Goal: Task Accomplishment & Management: Use online tool/utility

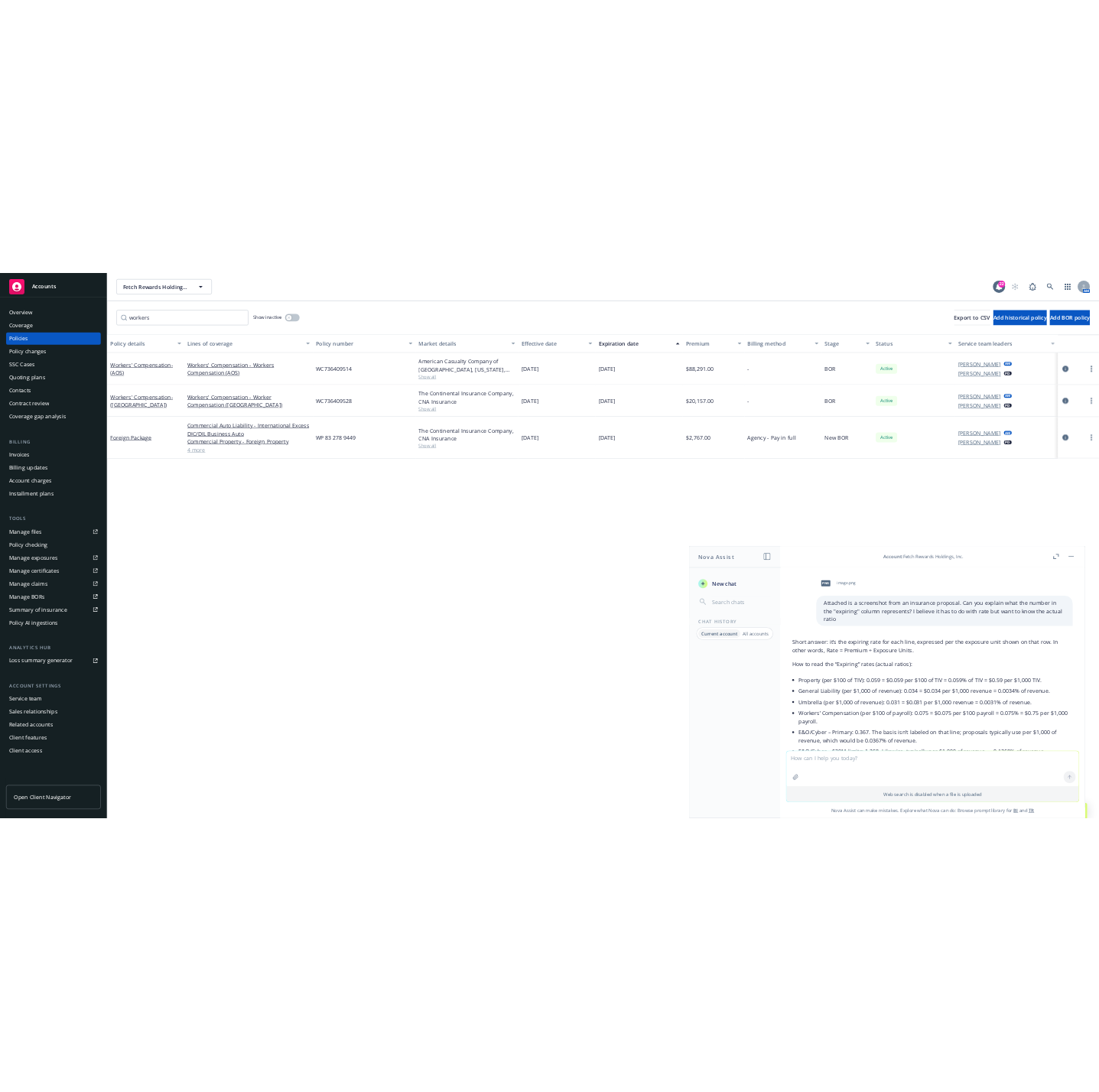
scroll to position [358, 0]
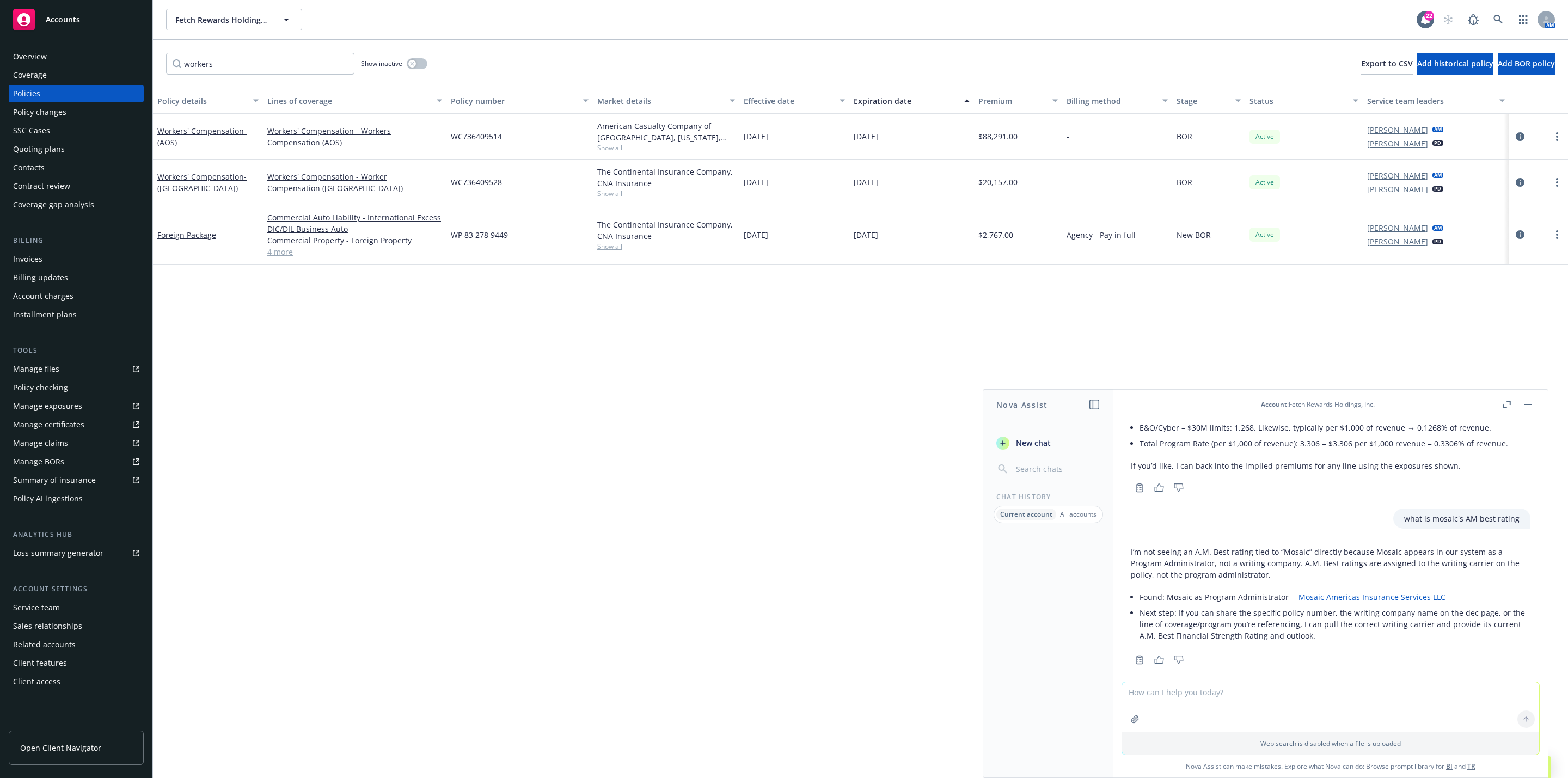
click at [1322, 653] on div "Copy to clipboard Thumbs up Thumbs down" at bounding box center [1331, 660] width 400 height 15
click at [1255, 605] on li "Next step: If you can share the specific policy number, the writing company nam…" at bounding box center [1335, 625] width 391 height 39
click at [1428, 624] on li "Next step: If you can share the specific policy number, the writing company nam…" at bounding box center [1335, 625] width 391 height 39
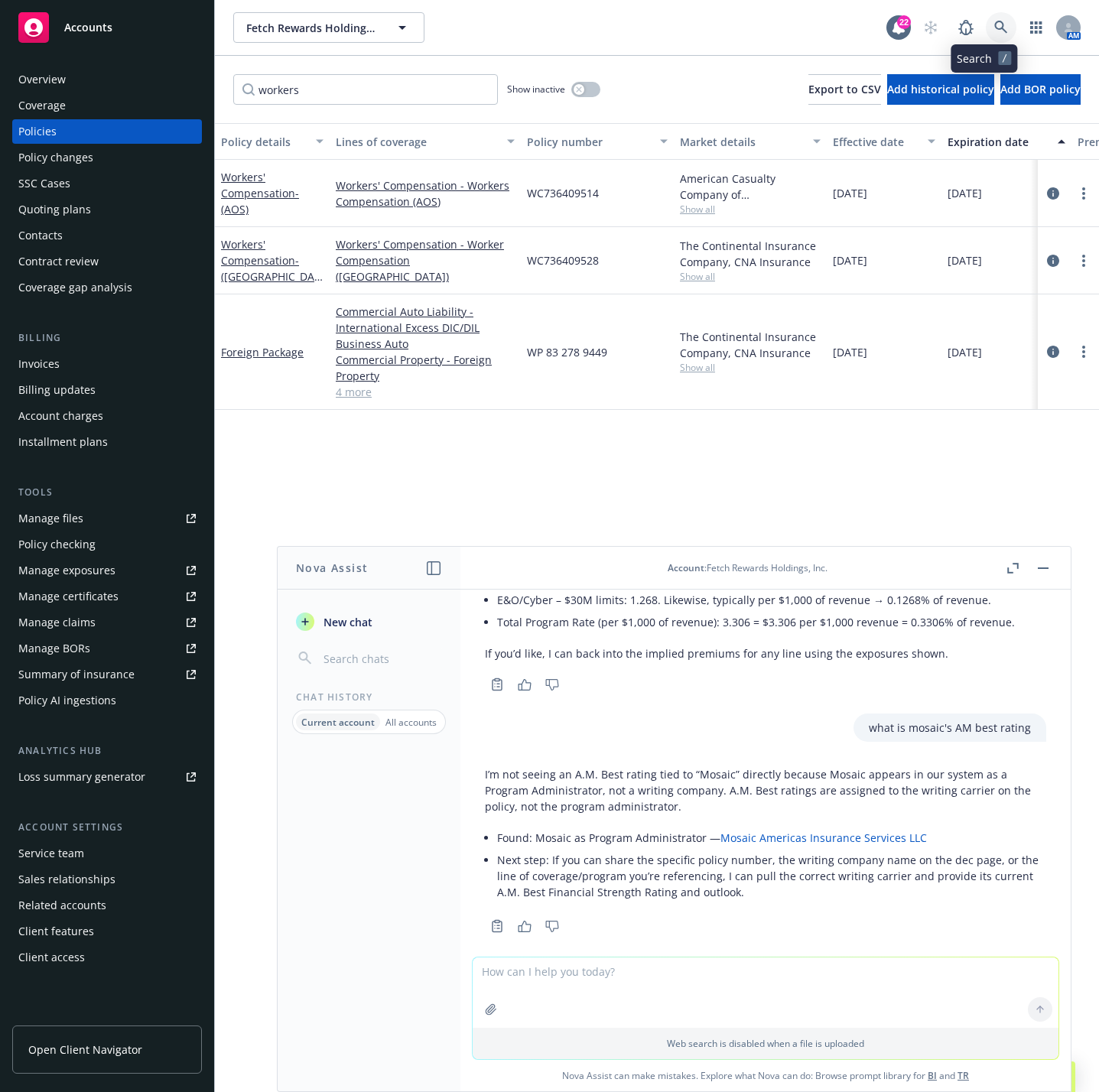
click at [986, 34] on link at bounding box center [1002, 27] width 31 height 31
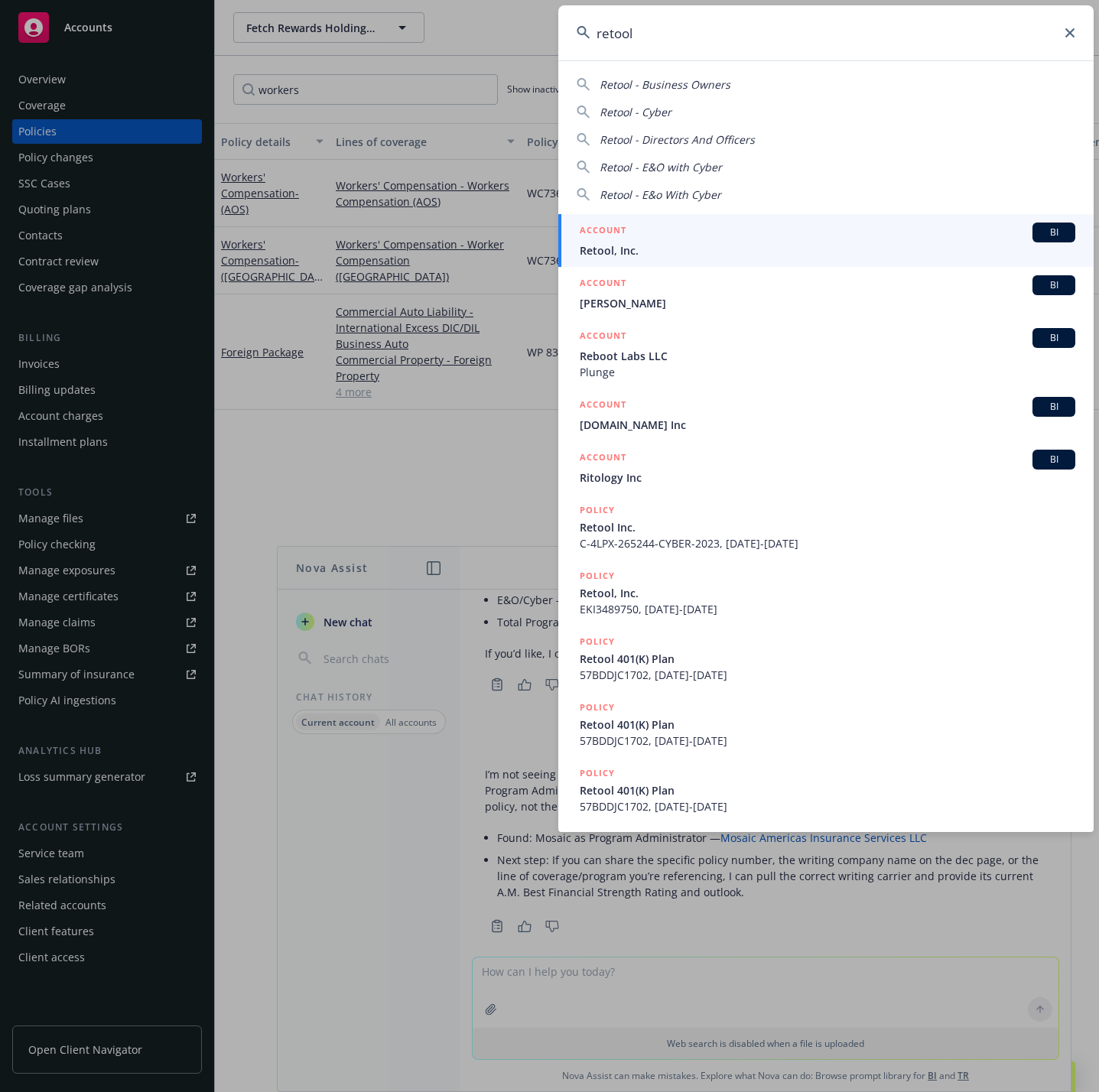
type input "retool"
click at [649, 256] on span "Retool, Inc." at bounding box center [828, 251] width 496 height 16
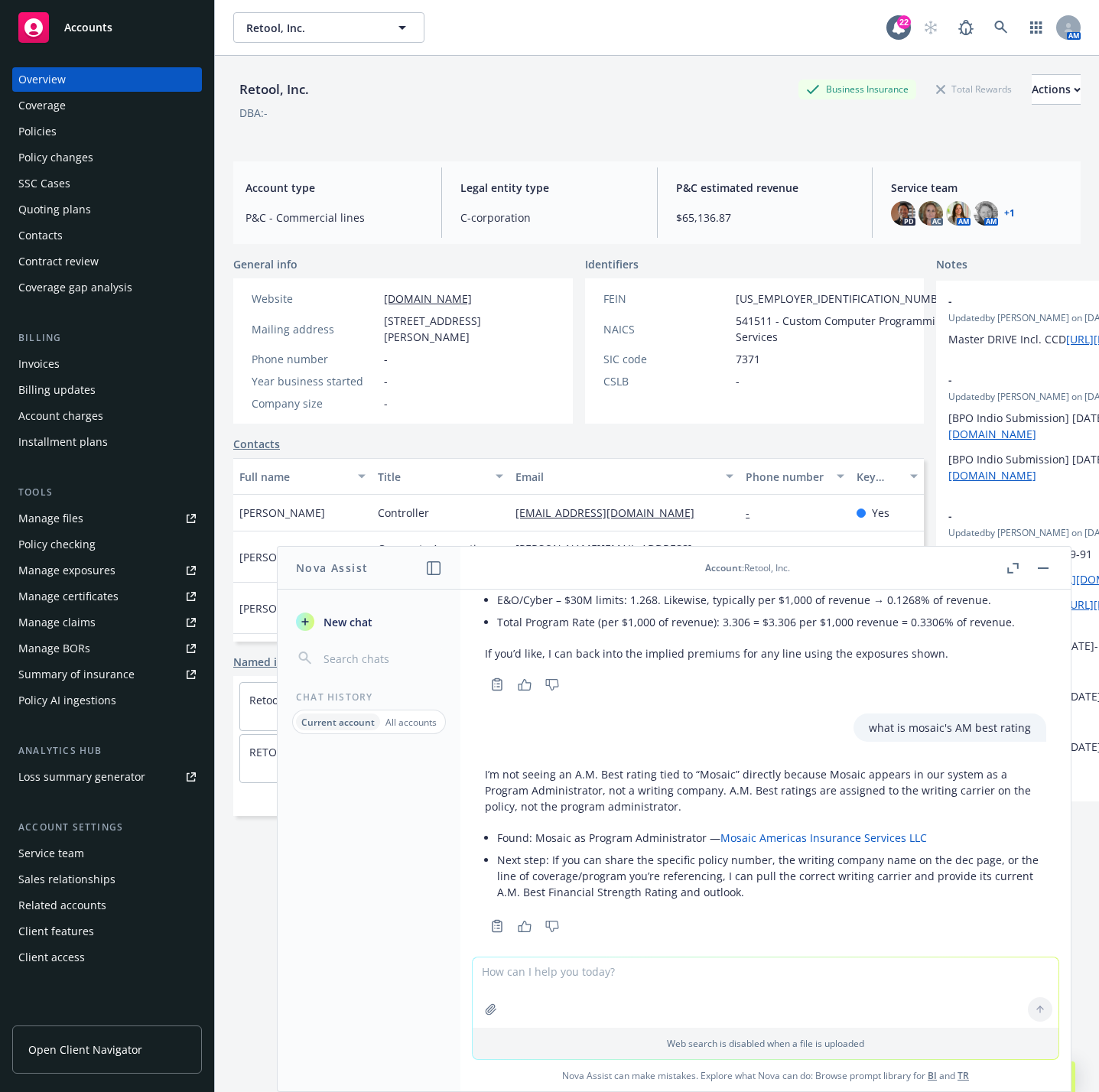
click at [97, 555] on div "Policy checking" at bounding box center [107, 545] width 178 height 25
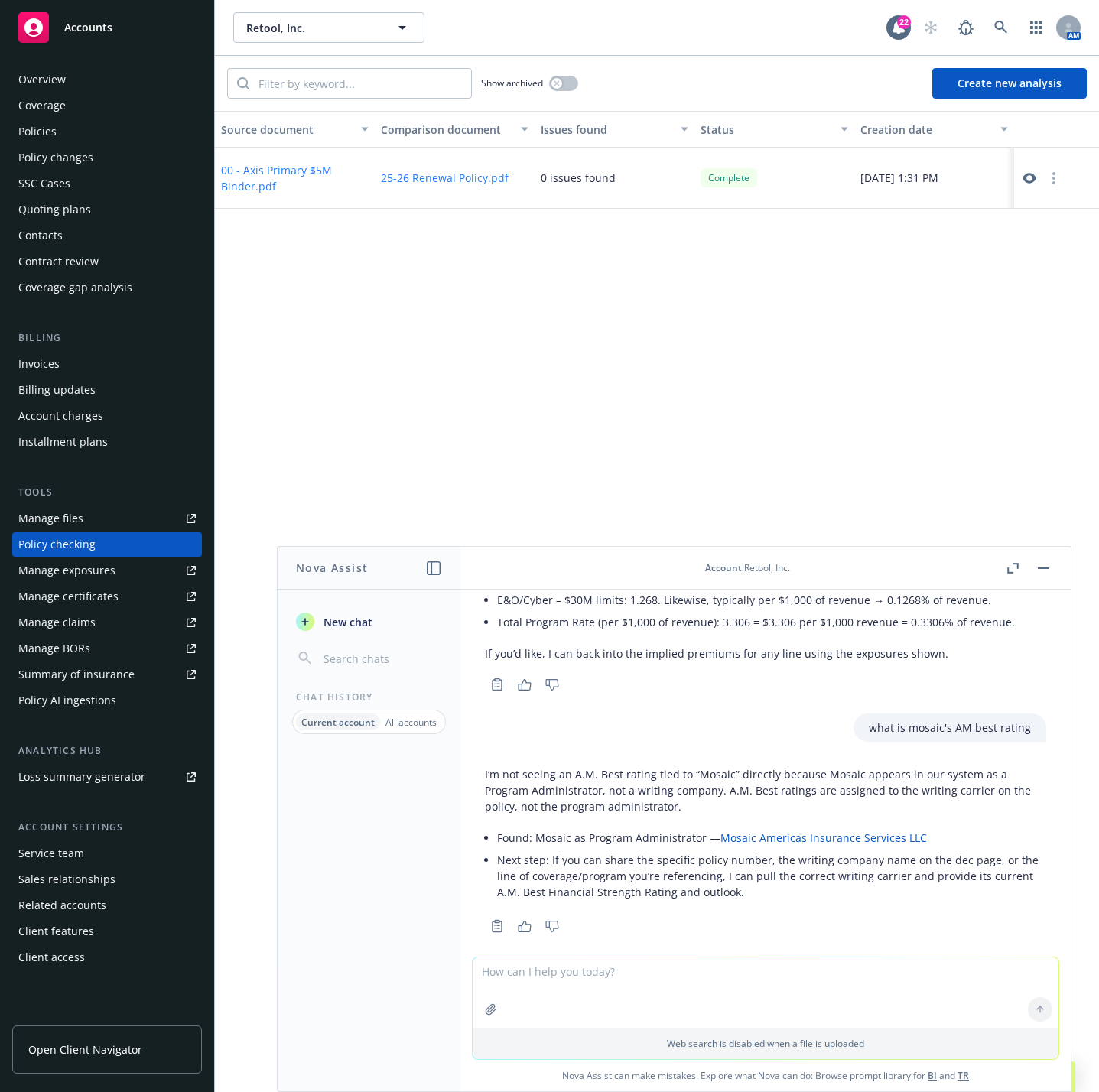
click at [1051, 576] on button at bounding box center [1043, 568] width 18 height 18
click at [1045, 568] on rect "button" at bounding box center [1043, 569] width 11 height 2
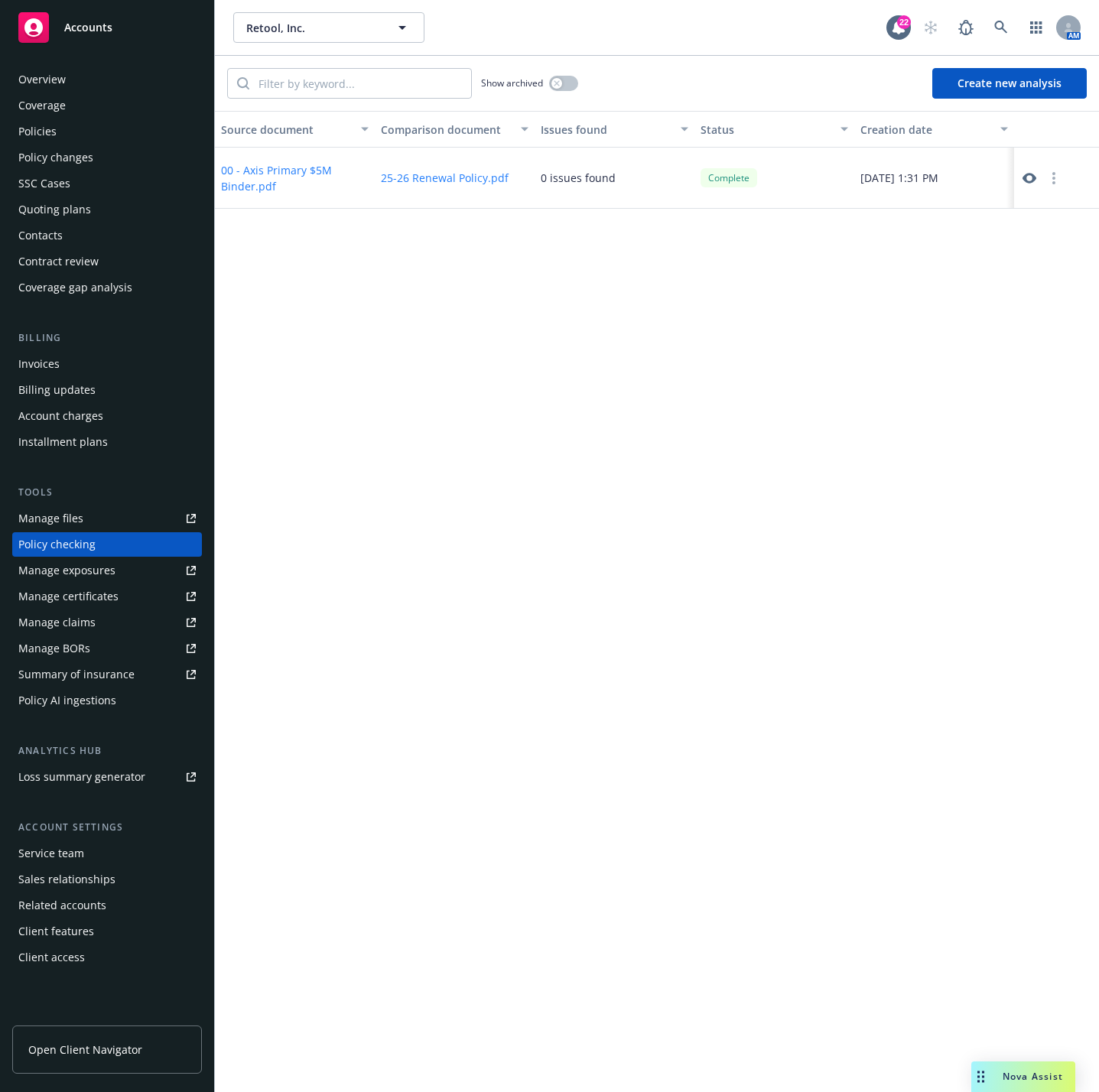
click at [1024, 98] on button "Create new analysis" at bounding box center [1009, 84] width 155 height 31
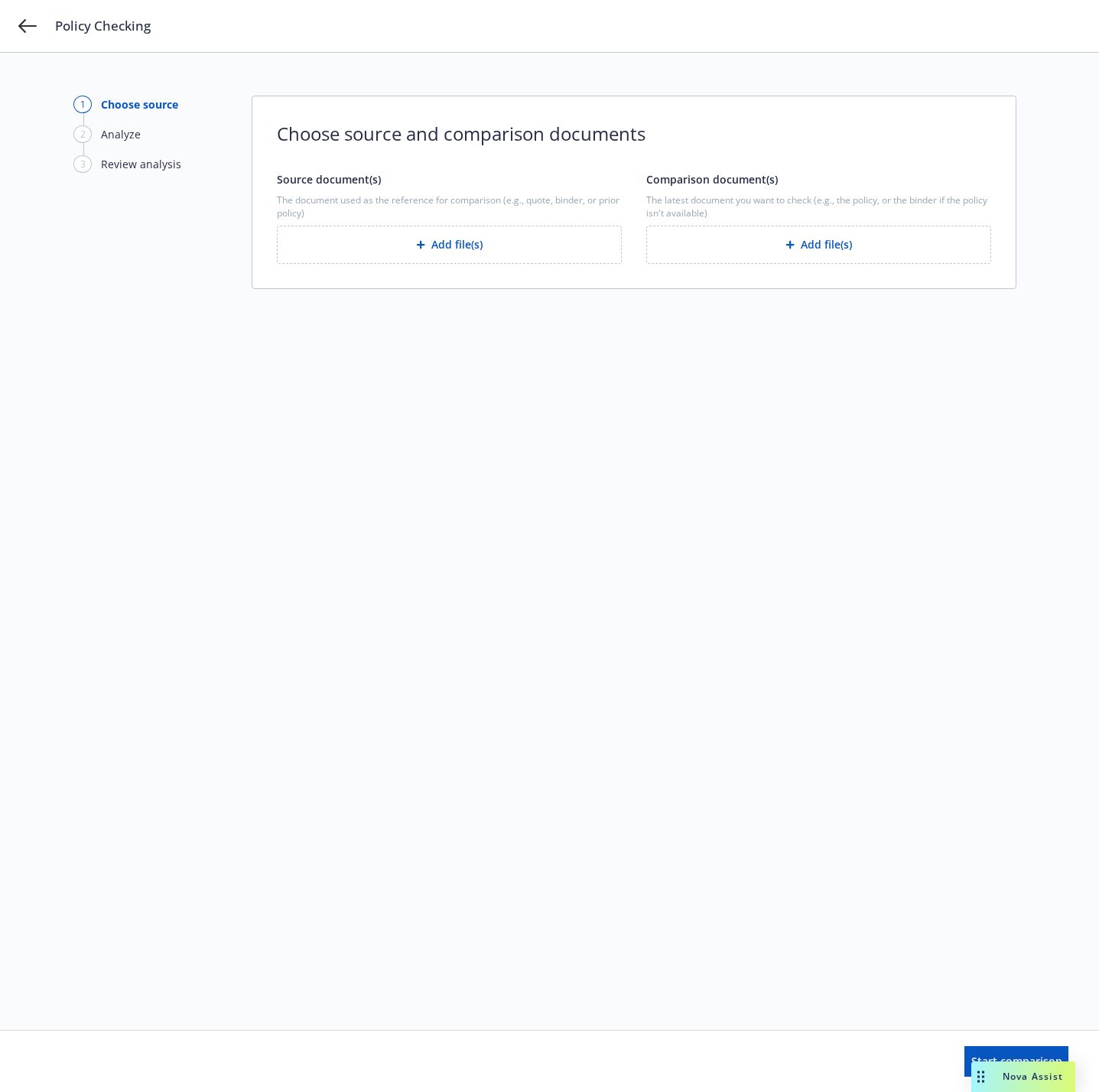
click at [850, 253] on button "Add file(s)" at bounding box center [818, 245] width 345 height 38
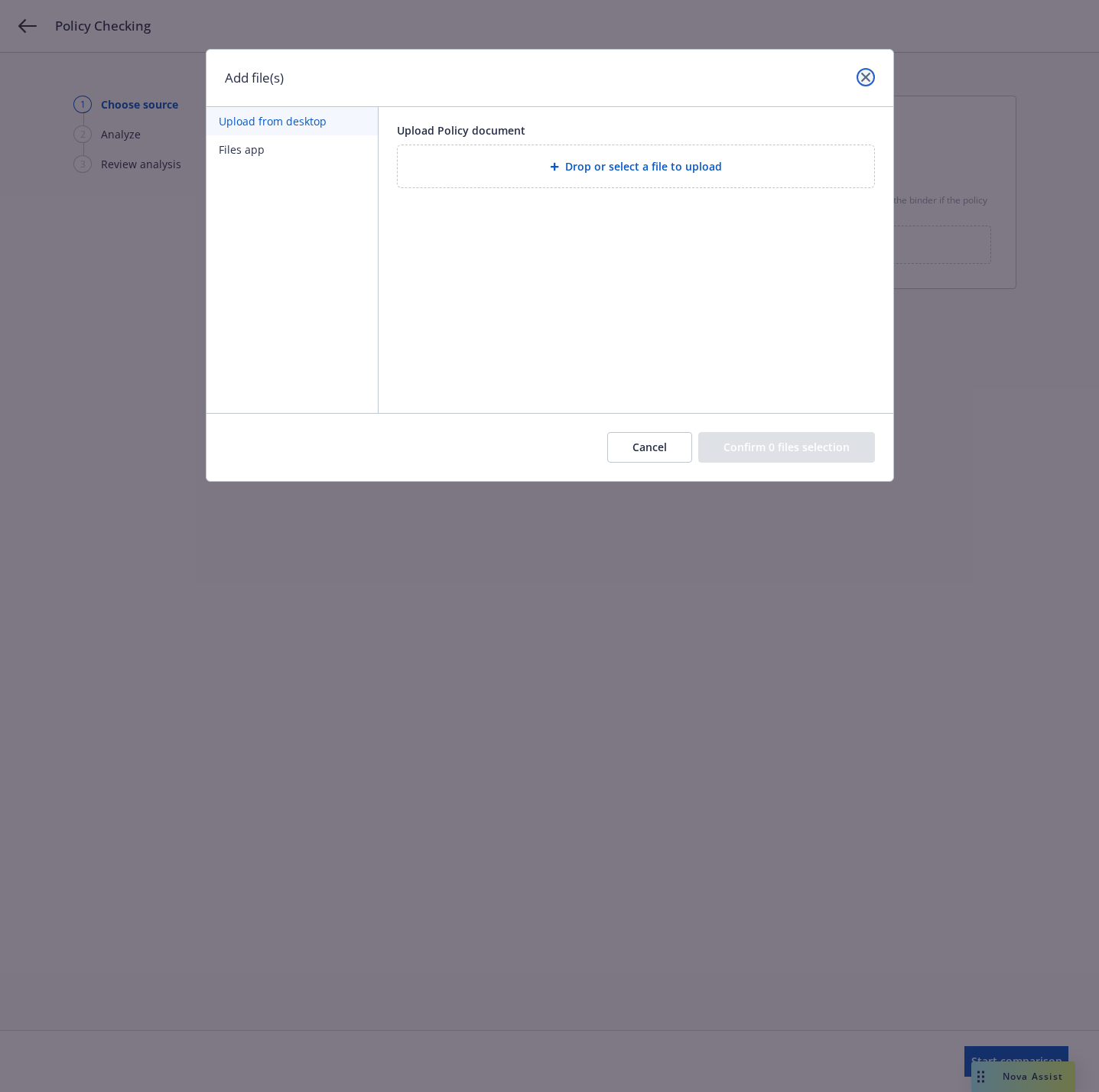
click at [864, 69] on link "close" at bounding box center [866, 77] width 18 height 18
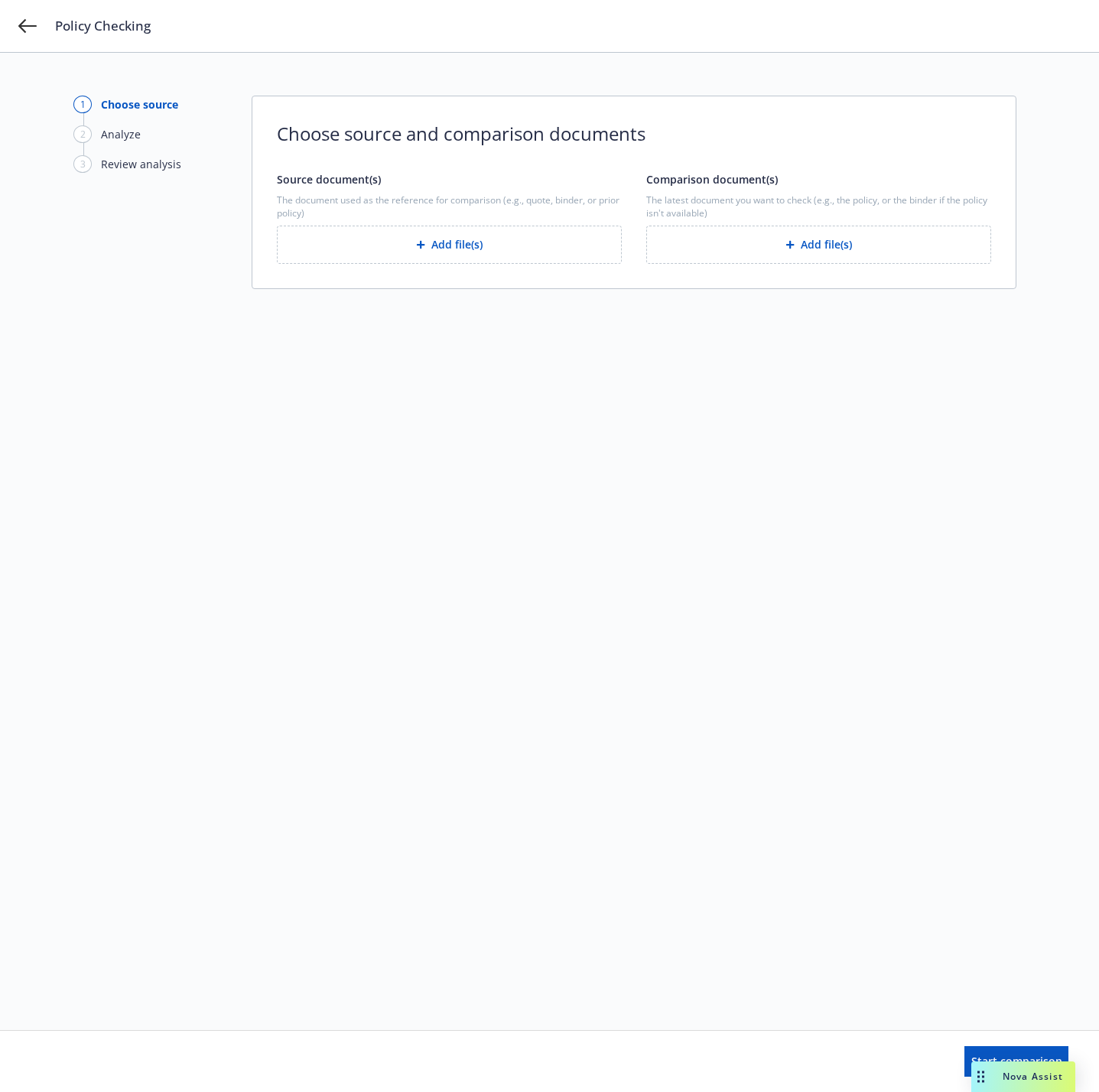
click at [477, 241] on button "Add file(s)" at bounding box center [449, 245] width 345 height 38
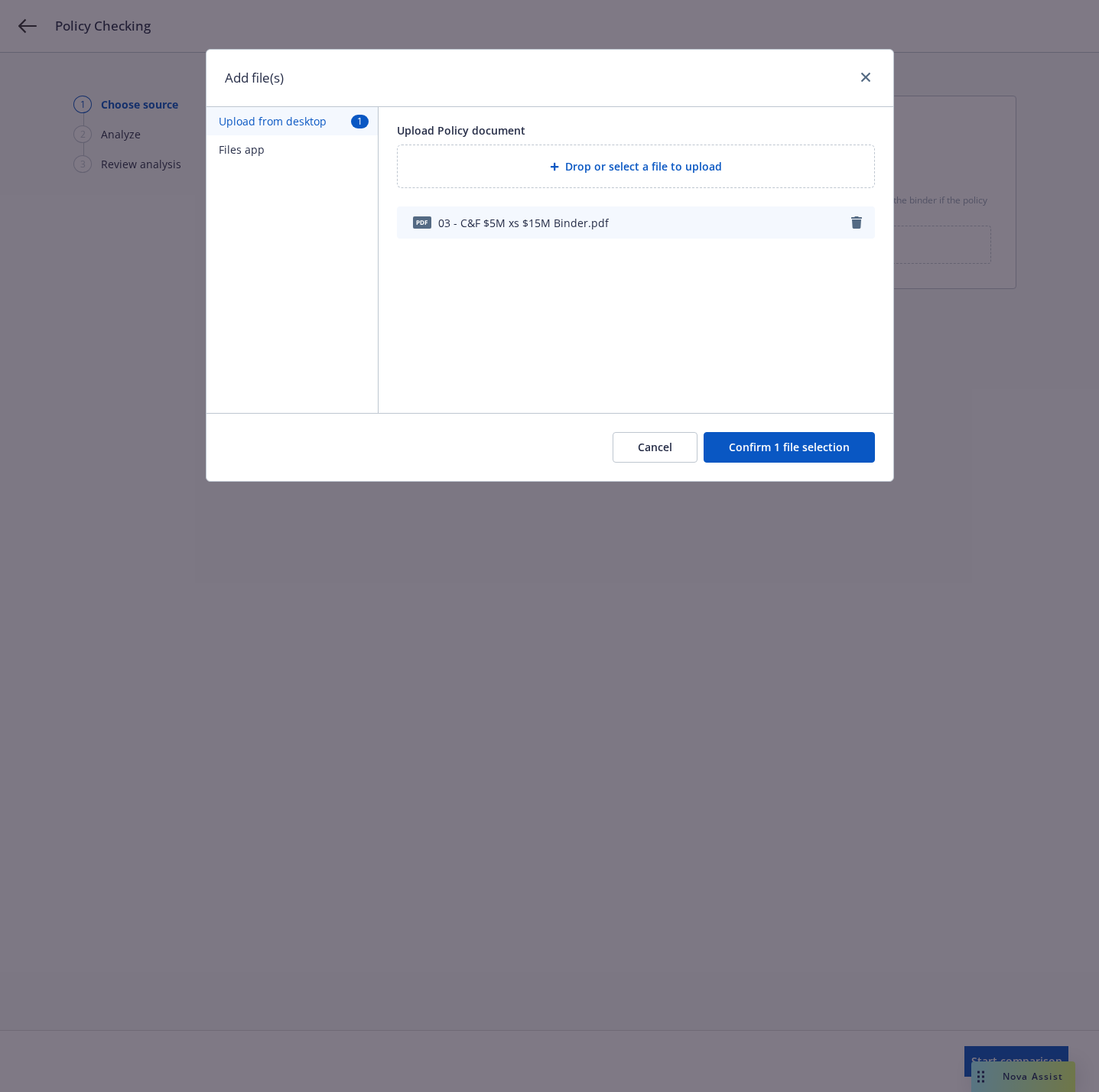
click at [758, 448] on button "Confirm 1 file selection" at bounding box center [789, 447] width 171 height 31
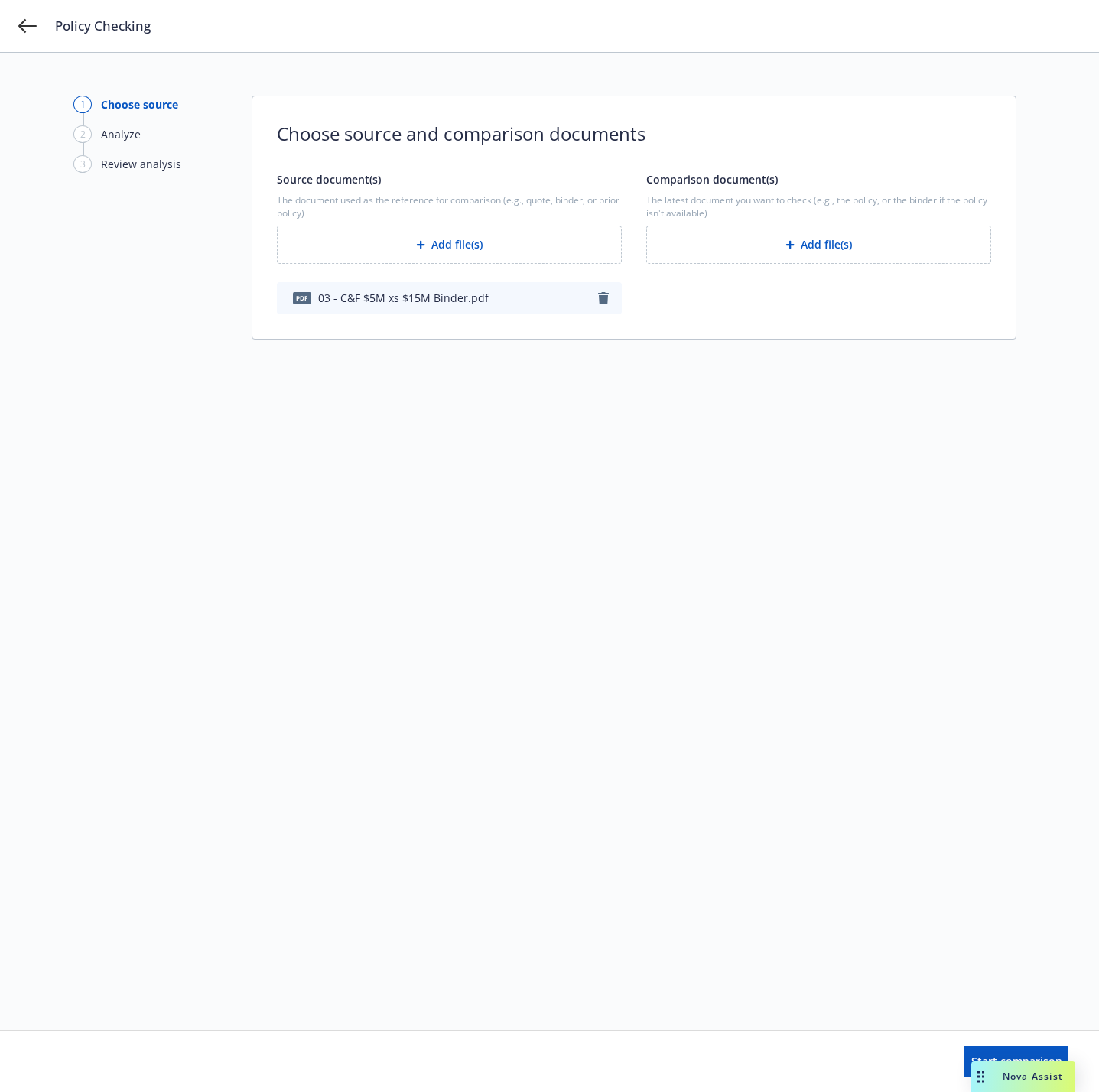
click at [822, 249] on button "Add file(s)" at bounding box center [818, 245] width 345 height 38
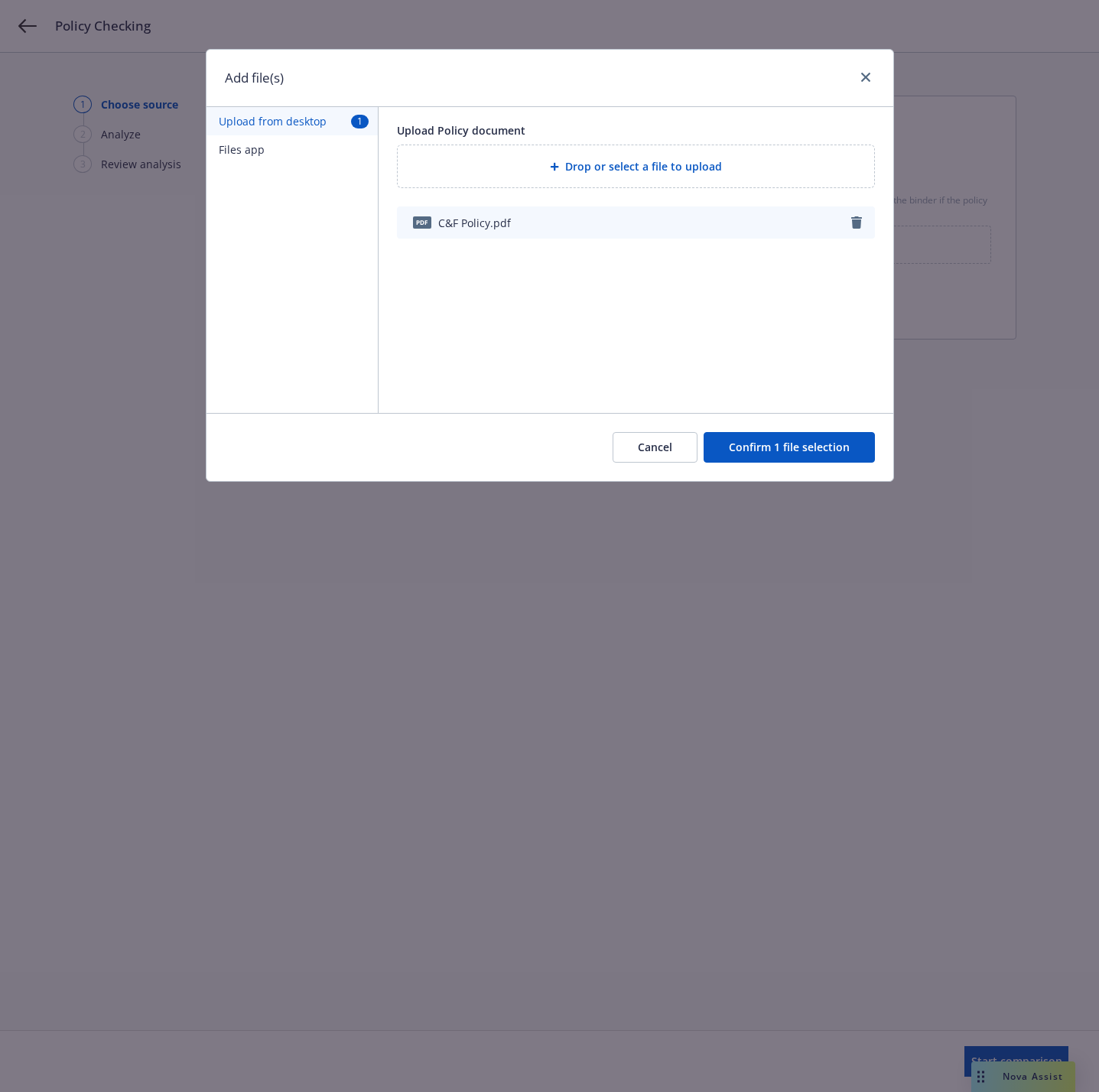
click at [820, 441] on button "Confirm 1 file selection" at bounding box center [789, 447] width 171 height 31
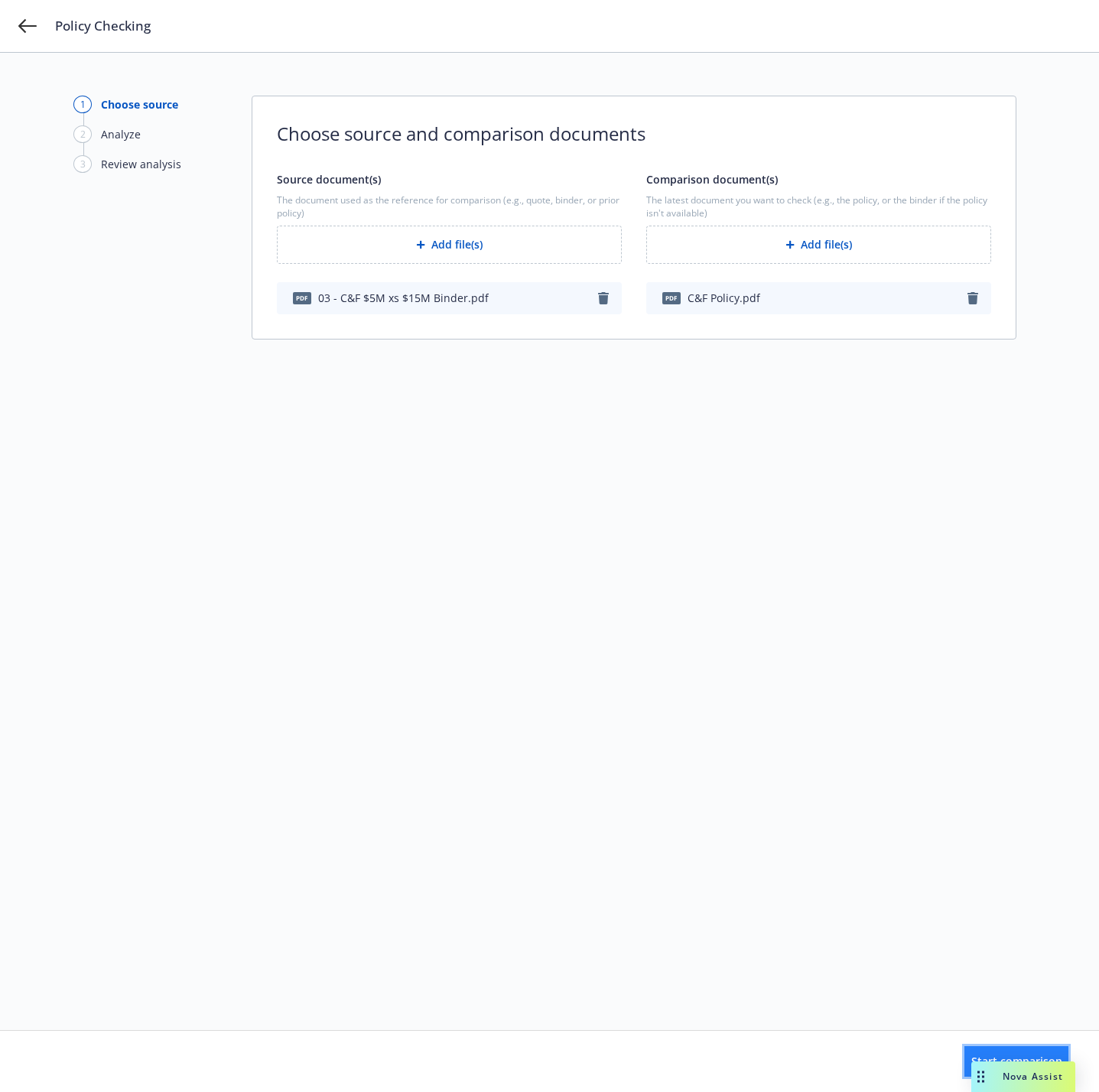
click at [965, 1059] on button "Start comparison" at bounding box center [1017, 1062] width 104 height 31
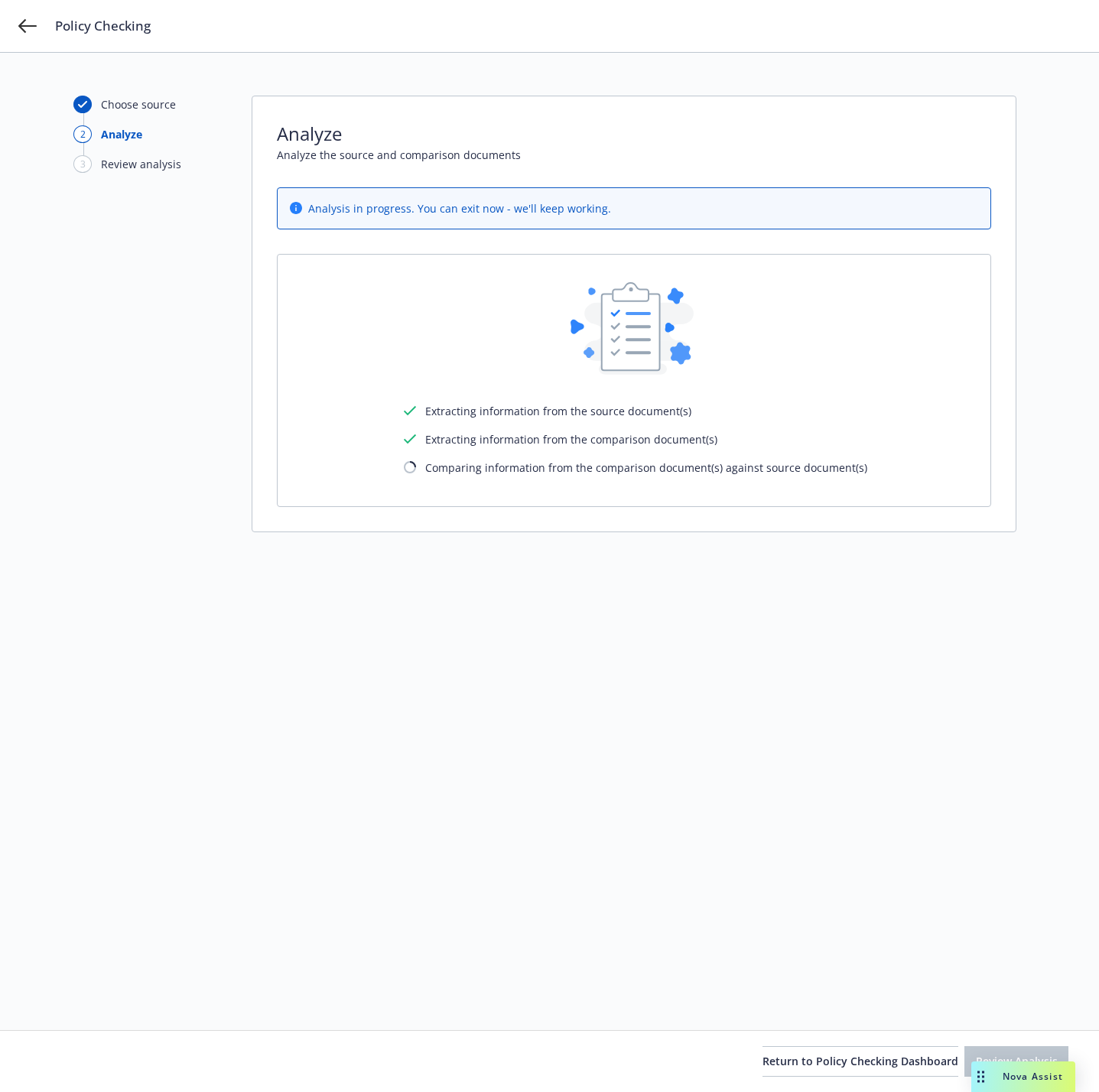
click at [689, 830] on div "Choose source 2 Analyze 3 Review analysis Analyze Analyze the source and compar…" at bounding box center [550, 541] width 953 height 892
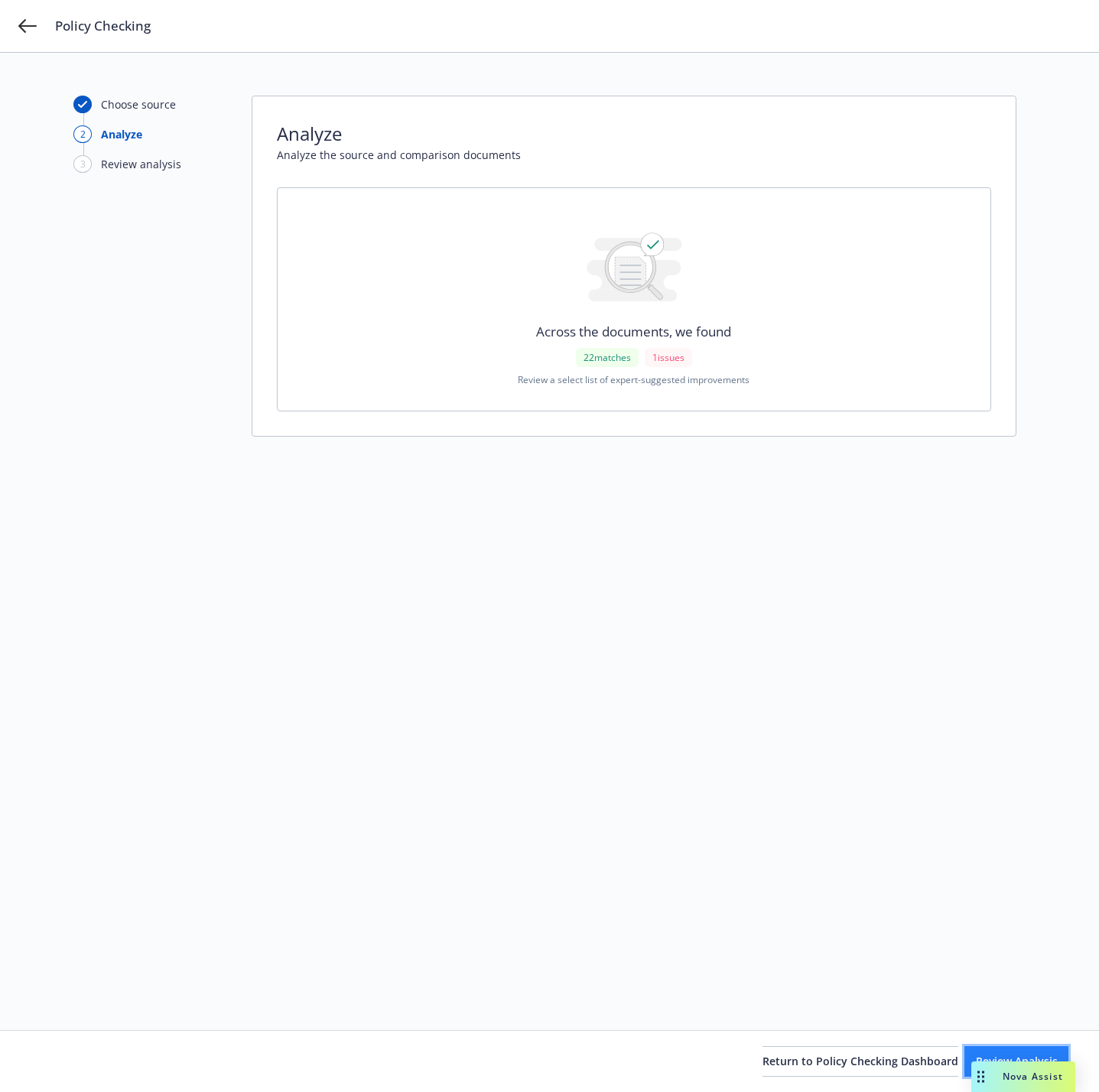
click at [965, 1061] on button "Review Analysis" at bounding box center [1017, 1062] width 104 height 31
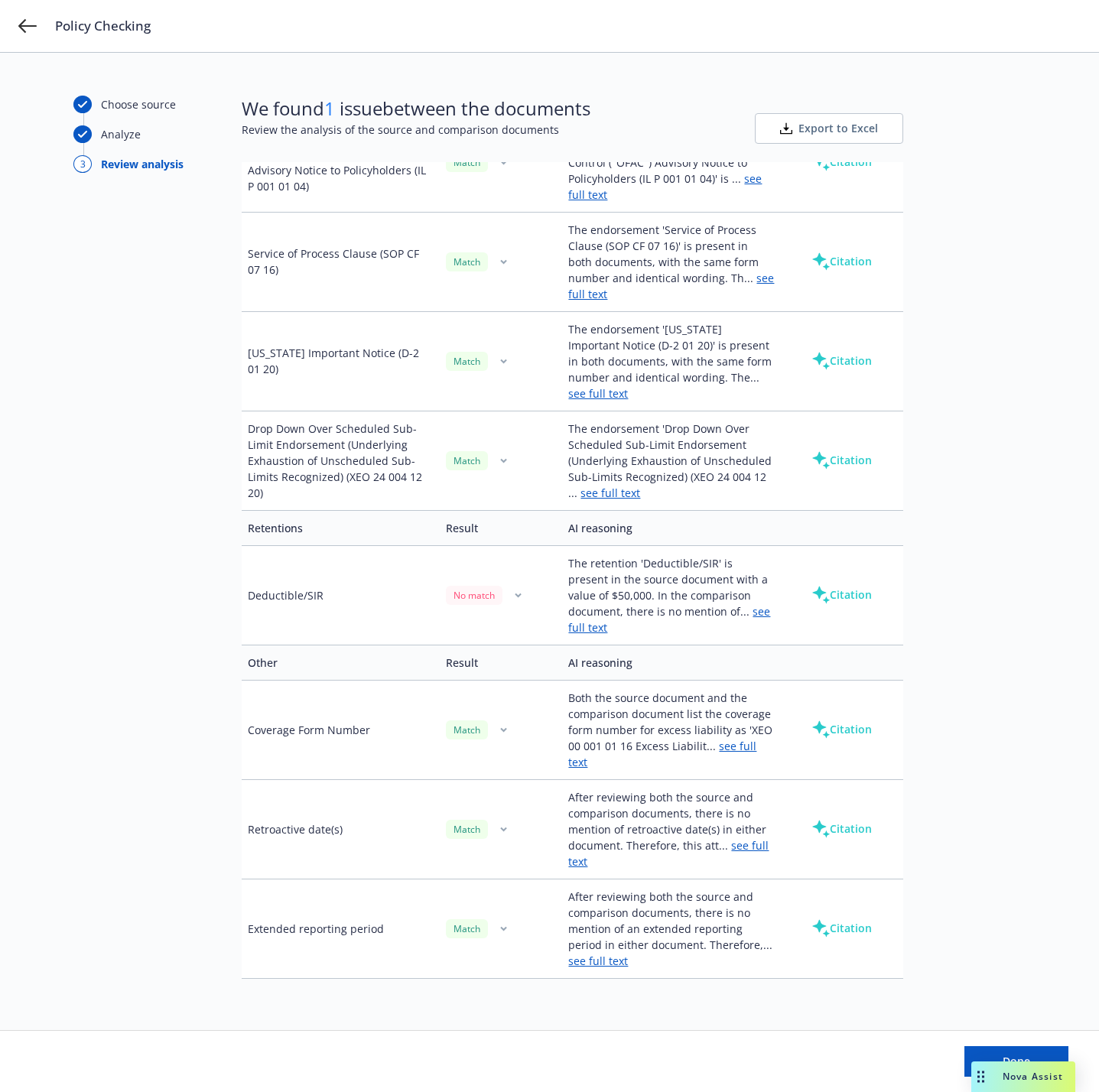
scroll to position [1343, 0]
click at [743, 615] on link "see full text" at bounding box center [670, 620] width 202 height 31
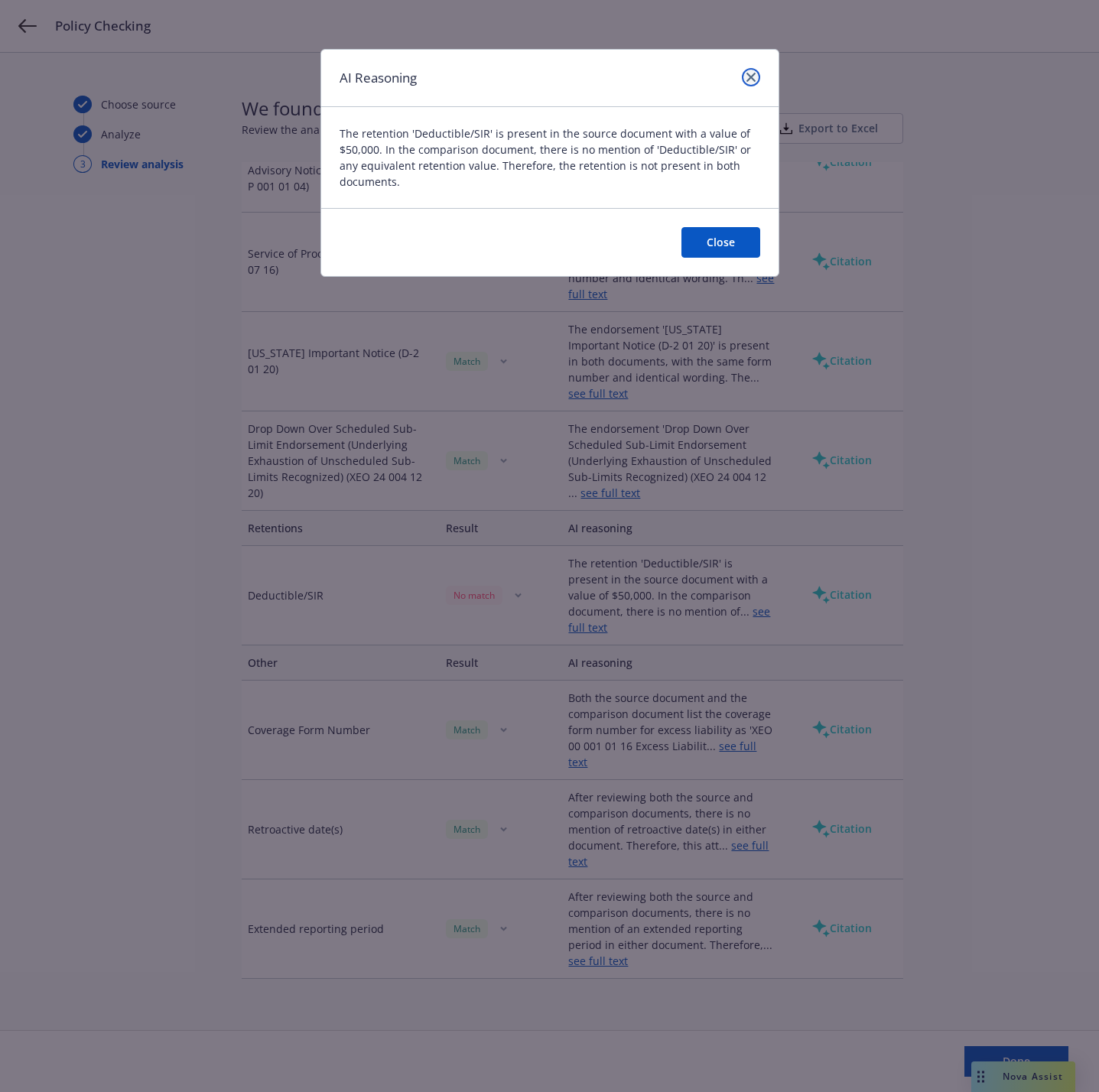
click at [755, 74] on link "close" at bounding box center [751, 77] width 18 height 18
